Goal: Information Seeking & Learning: Learn about a topic

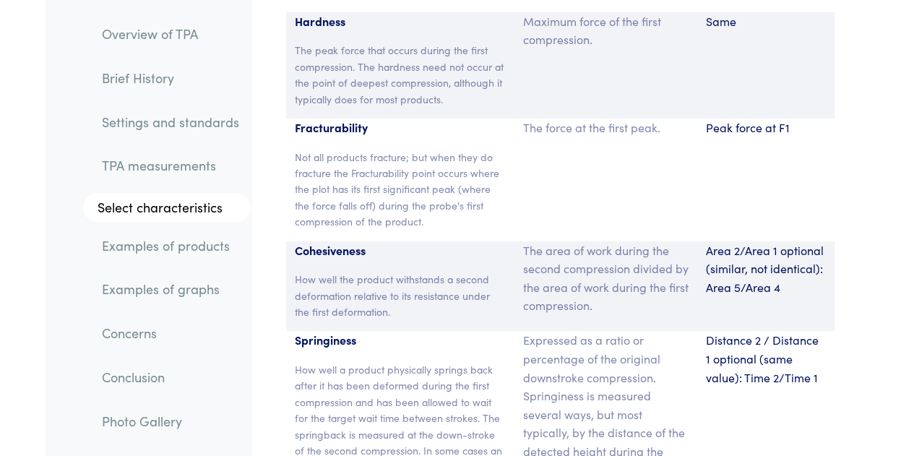
scroll to position [10928, 0]
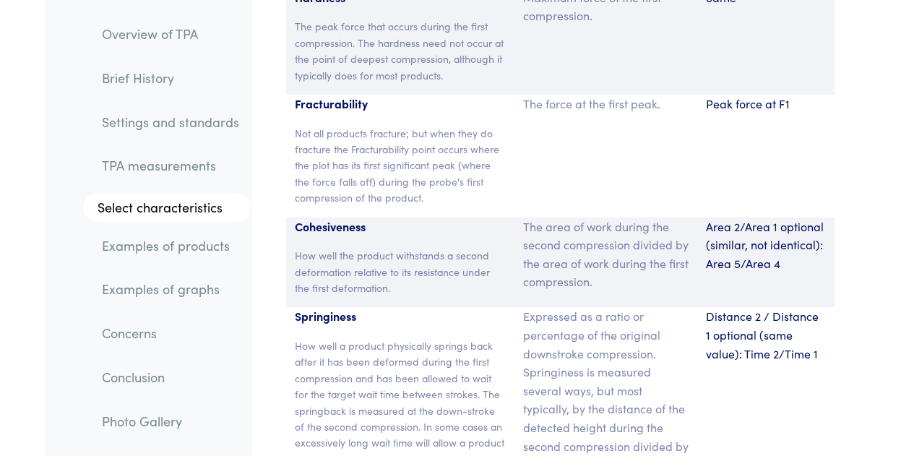
click at [383, 337] on p "How well a product physically springs back after it has been deformed during th…" at bounding box center [400, 418] width 211 height 162
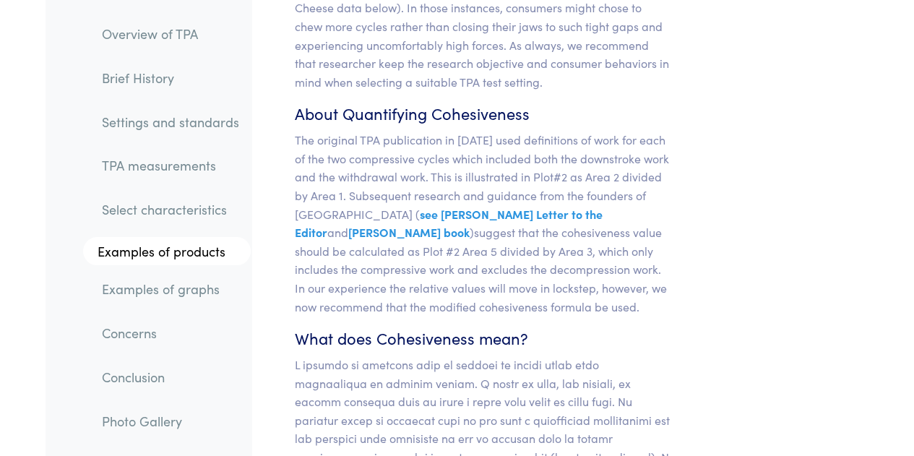
scroll to position [13793, 0]
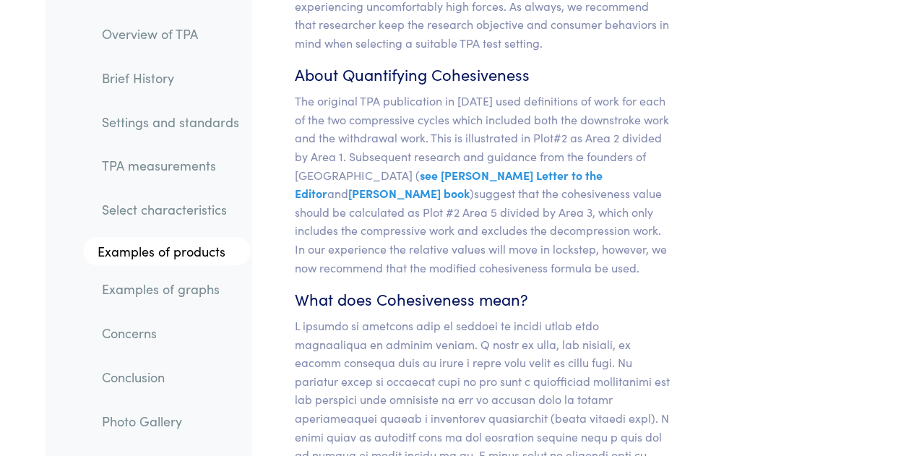
drag, startPoint x: 383, startPoint y: 197, endPoint x: 393, endPoint y: 203, distance: 11.7
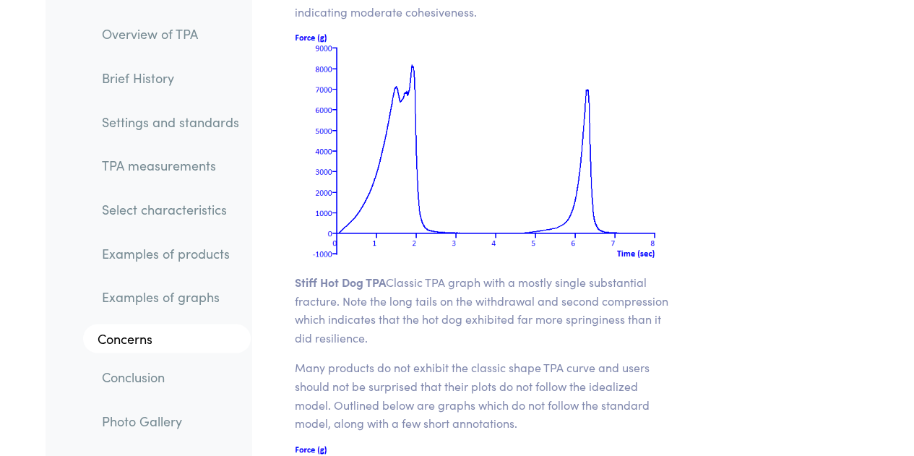
scroll to position [20550, 0]
click at [468, 272] on p "Stiff Hot Dog TPA Classic TPA graph with a mostly single substantial fracture. …" at bounding box center [483, 309] width 376 height 74
click at [501, 272] on p "Stiff Hot Dog TPA Classic TPA graph with a mostly single substantial fracture. …" at bounding box center [483, 309] width 376 height 74
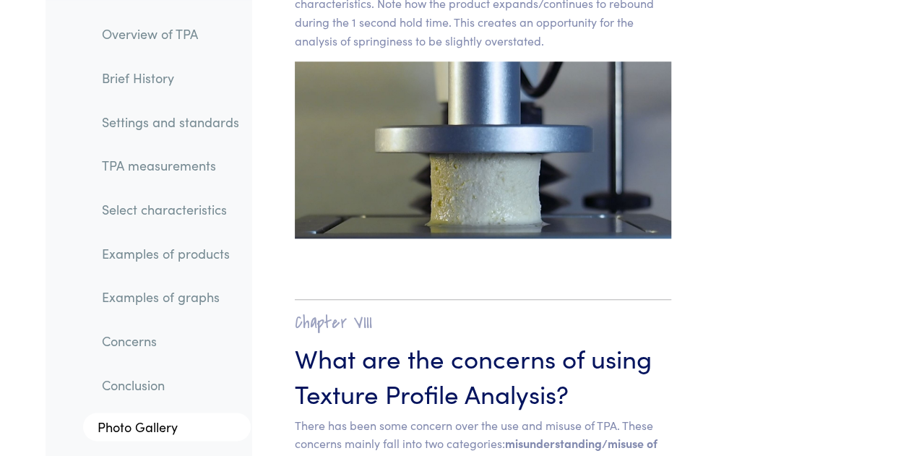
scroll to position [22616, 0]
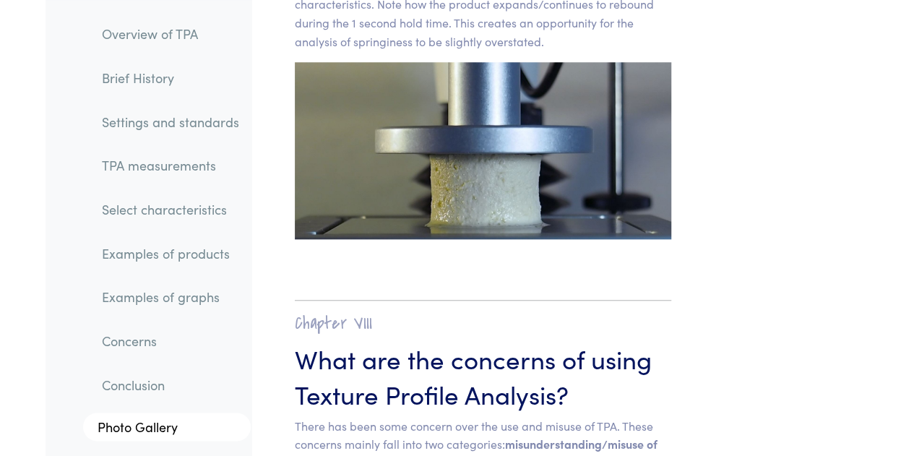
click at [457, 340] on h3 "What are the concerns of using Texture Profile Analysis?" at bounding box center [483, 375] width 376 height 71
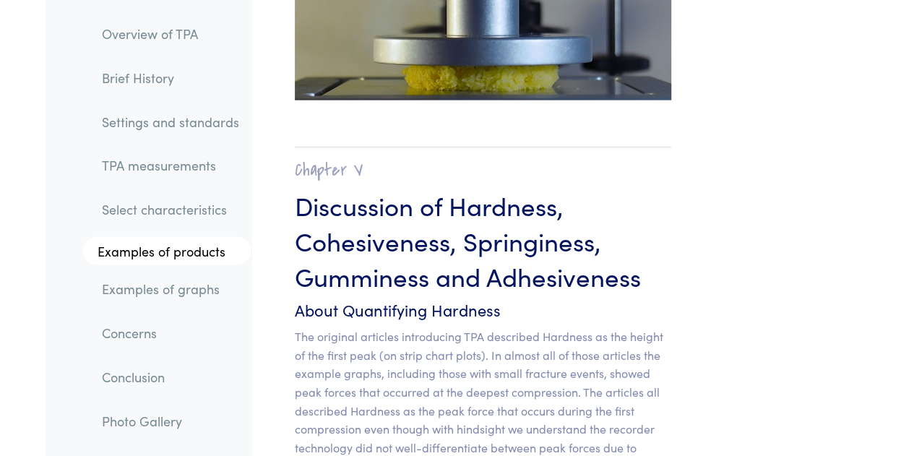
scroll to position [12550, 0]
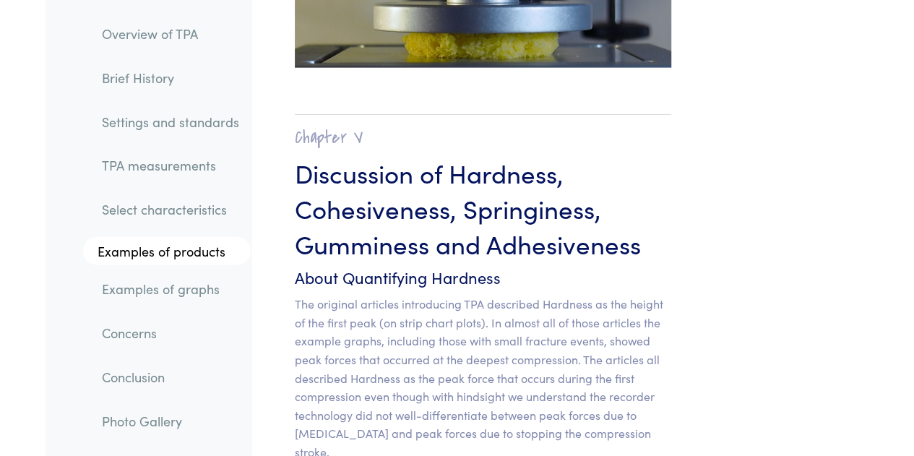
click at [665, 295] on p "The original articles introducing TPA described Hardness as the height of the f…" at bounding box center [483, 378] width 376 height 166
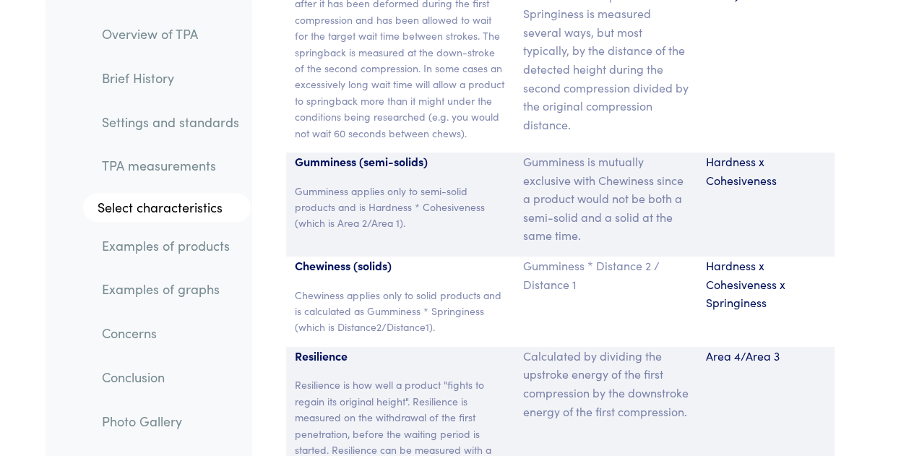
scroll to position [11292, 0]
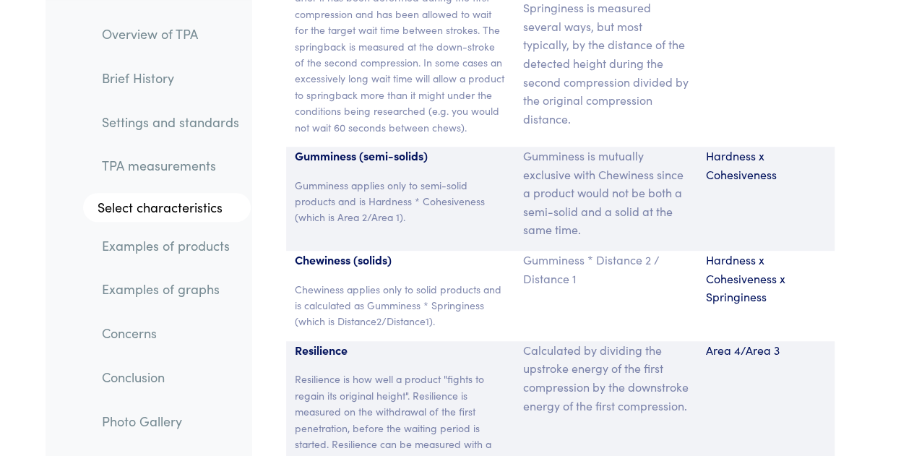
click at [604, 355] on div "Calculated by dividing the upstroke energy of the first compression by the down…" at bounding box center [605, 426] width 183 height 171
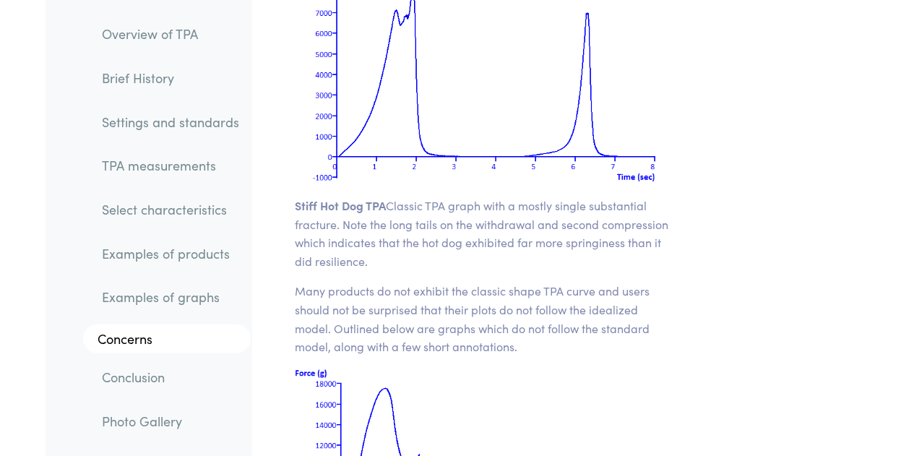
scroll to position [20627, 0]
click at [462, 280] on p "Many products do not exhibit the classic shape TPA curve and users should not b…" at bounding box center [483, 317] width 376 height 74
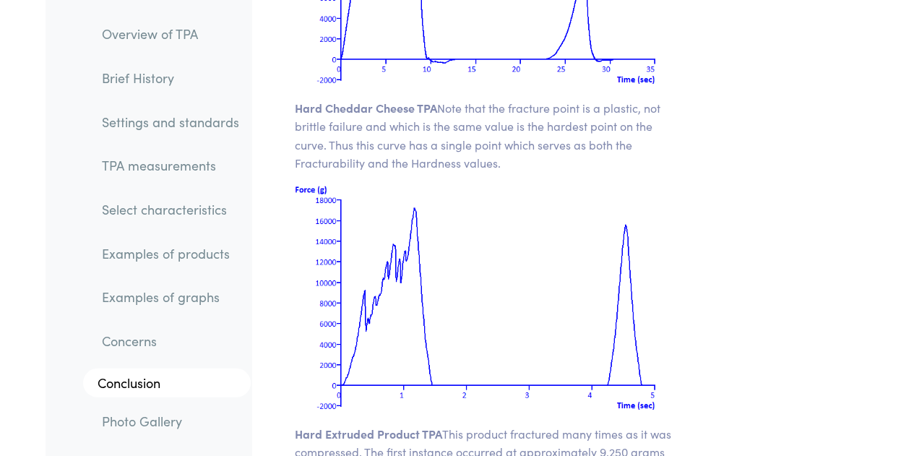
scroll to position [21139, 0]
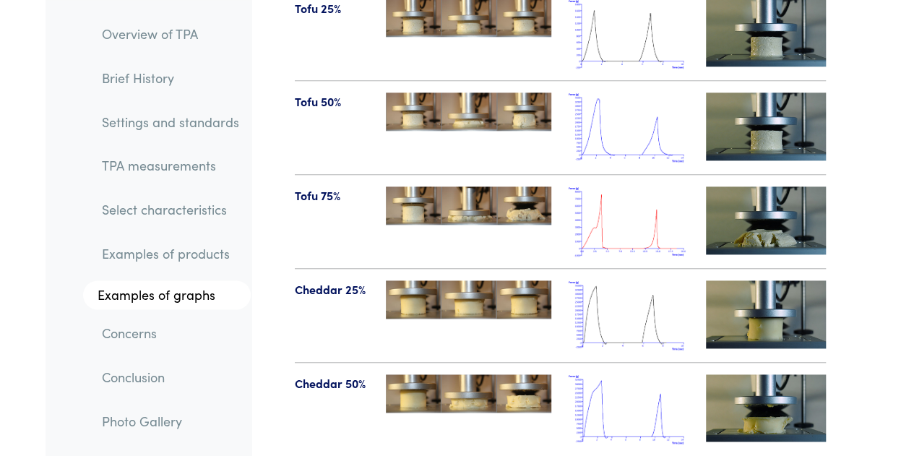
scroll to position [17252, 0]
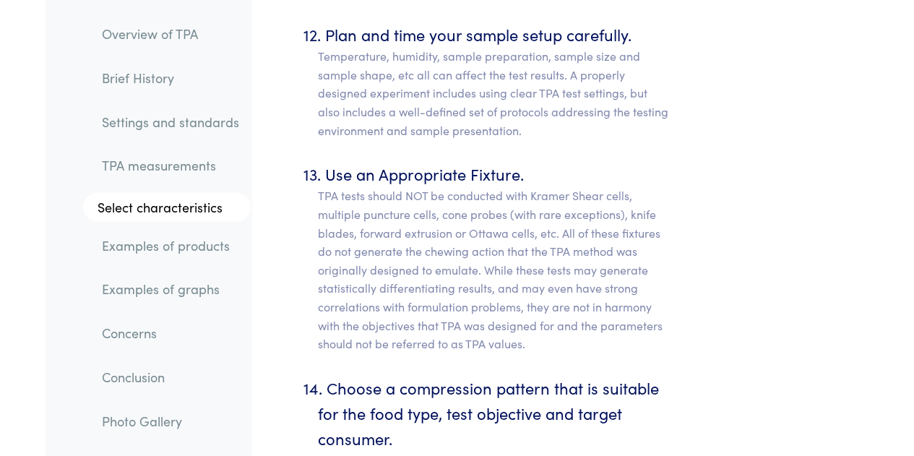
scroll to position [9584, 0]
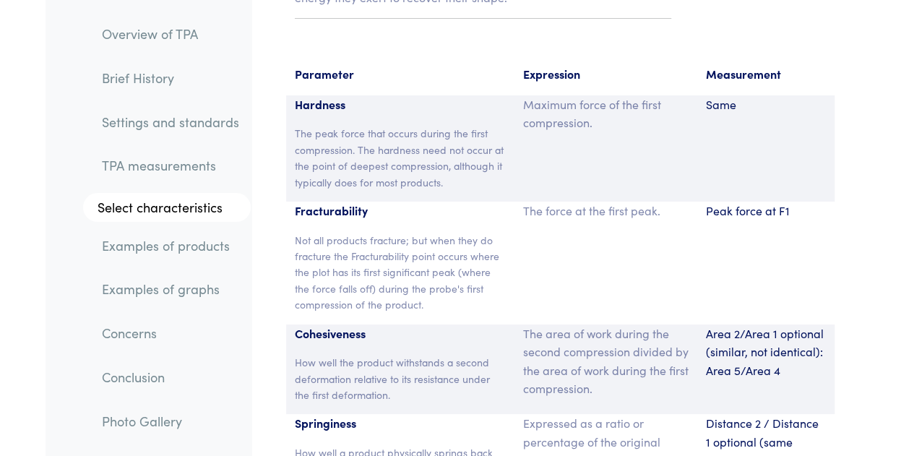
scroll to position [10824, 0]
